Goal: Information Seeking & Learning: Learn about a topic

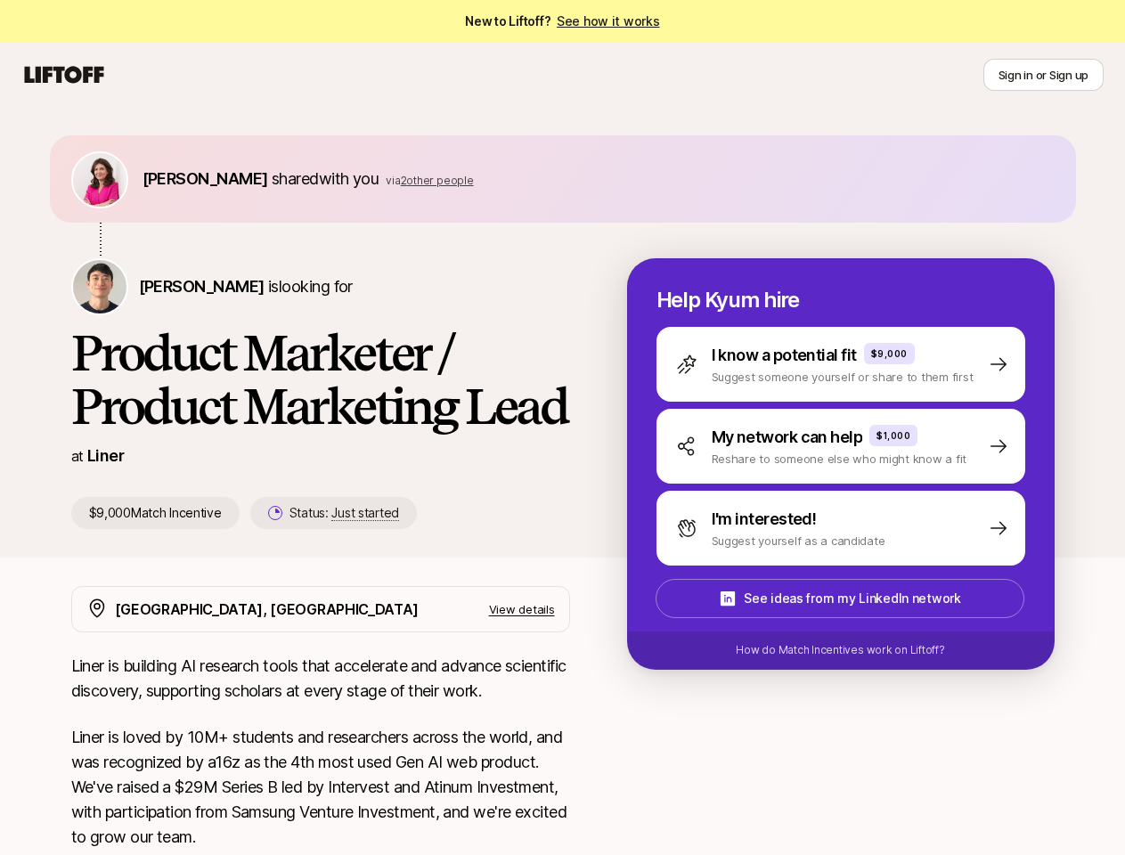
click at [562, 427] on h1 "Product Marketer / Product Marketing Lead" at bounding box center [320, 379] width 499 height 107
click at [64, 75] on icon at bounding box center [63, 74] width 85 height 25
click at [1043, 75] on button "Sign in or Sign up" at bounding box center [1043, 75] width 120 height 32
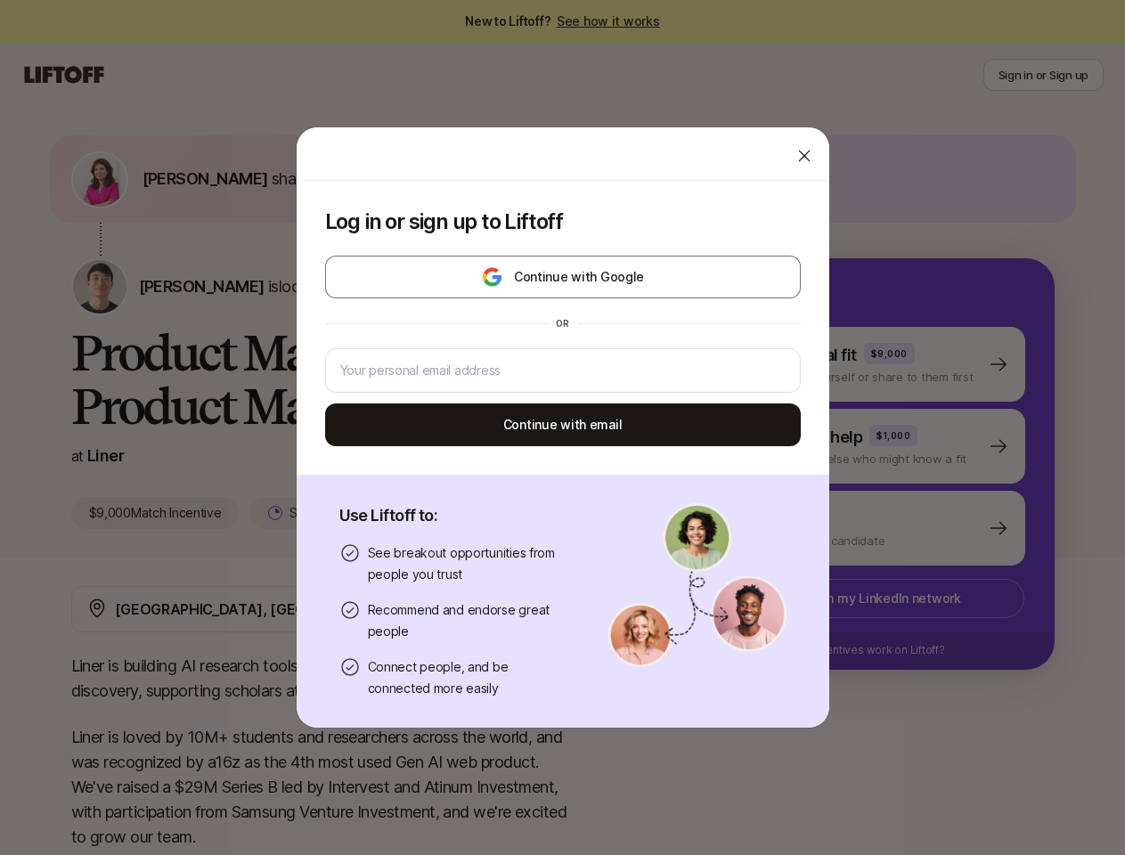
click at [166, 178] on div "Log in or sign up to Liftoff Continue with Google or Continue with email Use Li…" at bounding box center [562, 427] width 1125 height 602
click at [386, 180] on div at bounding box center [563, 153] width 533 height 53
click at [154, 286] on div "Log in or sign up to Liftoff Continue with Google or Continue with email Use Li…" at bounding box center [562, 427] width 1125 height 602
click at [314, 513] on div "Use Liftoff to: See breakout opportunities from people you trust Recommend and …" at bounding box center [563, 601] width 533 height 253
click at [862, 364] on div "Log in or sign up to Liftoff Continue with Google or Continue with email Use Li…" at bounding box center [562, 427] width 1125 height 602
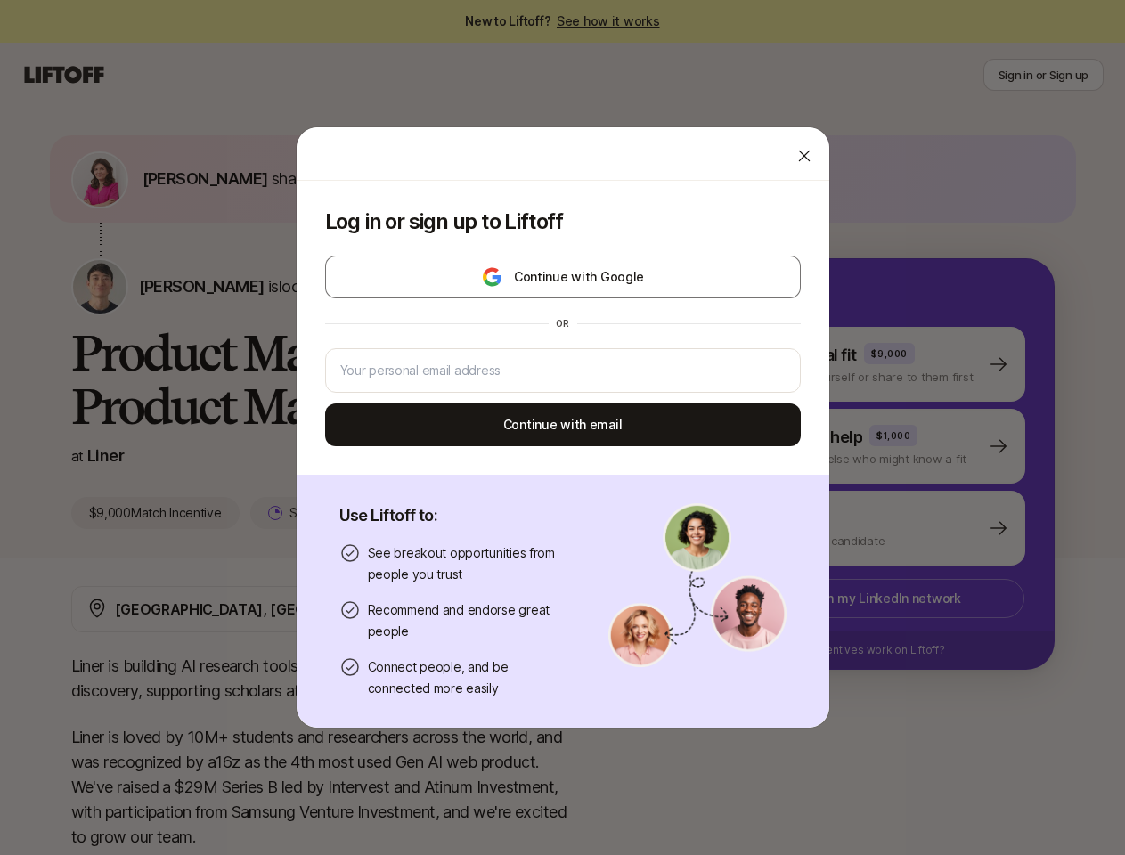
click at [862, 446] on div "Log in or sign up to Liftoff Continue with Google or Continue with email Use Li…" at bounding box center [562, 427] width 1125 height 602
click at [862, 528] on div "Log in or sign up to Liftoff Continue with Google or Continue with email Use Li…" at bounding box center [562, 427] width 1125 height 602
